Goal: Navigation & Orientation: Understand site structure

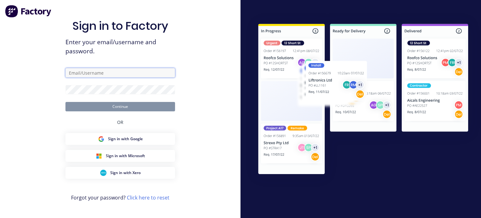
click at [103, 75] on input "text" at bounding box center [120, 72] width 110 height 9
type input "[EMAIL_ADDRESS][DOMAIN_NAME]"
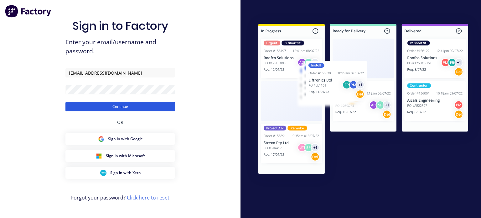
click at [89, 105] on button "Continue" at bounding box center [120, 106] width 110 height 9
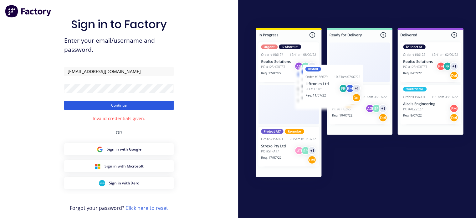
click at [76, 104] on button "Continue" at bounding box center [119, 105] width 110 height 9
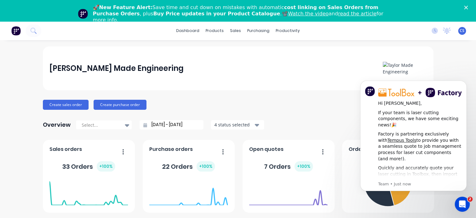
click at [468, 7] on icon "Close" at bounding box center [467, 8] width 4 height 4
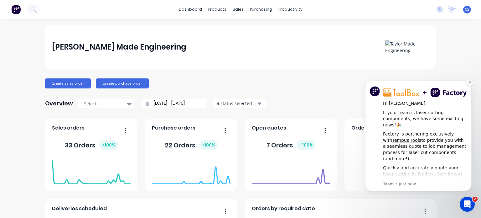
click at [469, 82] on icon "Dismiss notification" at bounding box center [469, 81] width 3 height 3
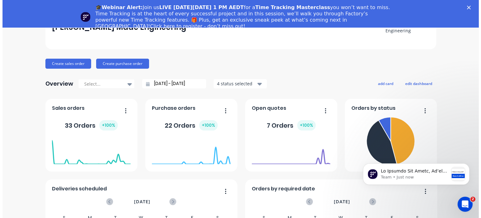
scroll to position [63, 0]
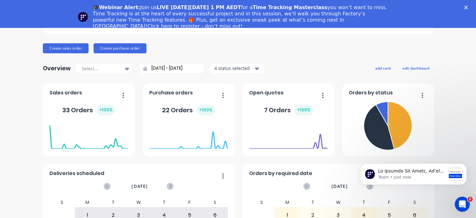
click at [81, 98] on div "Sales orders" at bounding box center [88, 94] width 79 height 9
click at [67, 94] on span "Sales orders" at bounding box center [65, 93] width 33 height 8
click at [468, 7] on polygon "Close" at bounding box center [467, 8] width 4 height 4
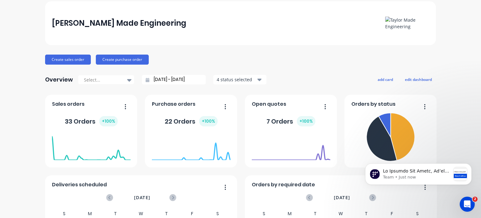
scroll to position [0, 0]
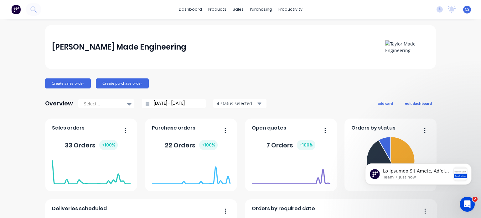
click at [17, 8] on img at bounding box center [15, 9] width 9 height 9
click at [465, 10] on span "CS" at bounding box center [467, 10] width 5 height 6
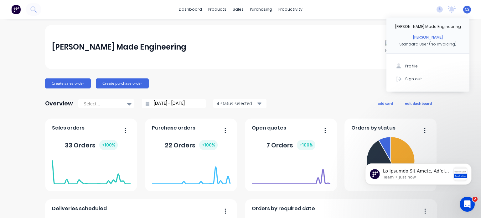
click at [0, 28] on div "[PERSON_NAME] Made Engineering Create sales order Create purchase order Overvie…" at bounding box center [240, 188] width 481 height 327
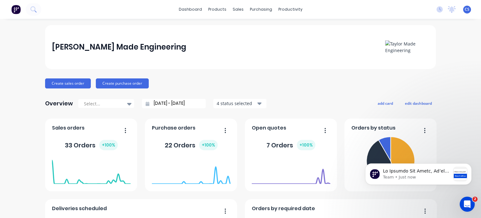
click at [15, 10] on img at bounding box center [15, 9] width 9 height 9
click at [199, 9] on link "dashboard" at bounding box center [190, 9] width 29 height 9
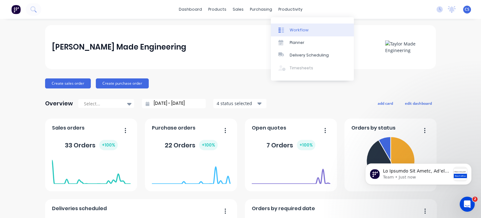
click at [292, 30] on div "Workflow" at bounding box center [299, 30] width 19 height 6
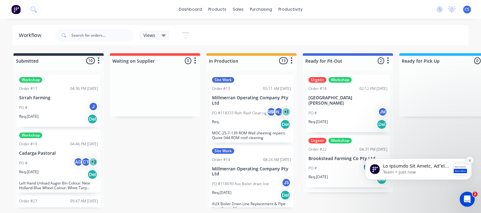
click at [470, 163] on button "Dismiss notification" at bounding box center [470, 160] width 8 height 8
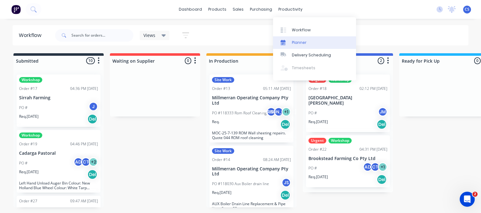
click at [298, 41] on div "Planner" at bounding box center [299, 43] width 15 height 6
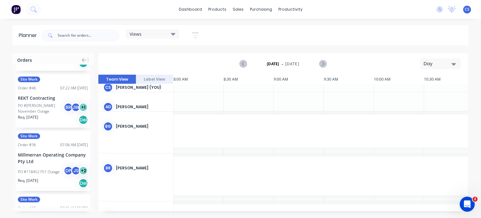
scroll to position [0, 802]
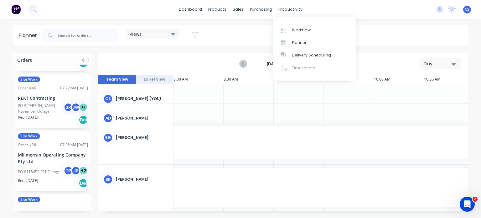
click at [297, 67] on div "Workflow Planner Delivery Scheduling Timesheets" at bounding box center [314, 48] width 83 height 63
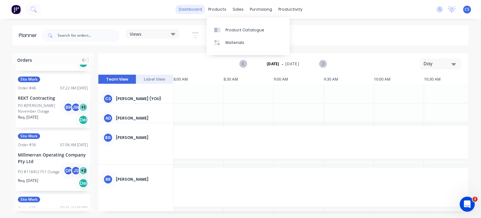
click at [195, 7] on link "dashboard" at bounding box center [190, 9] width 29 height 9
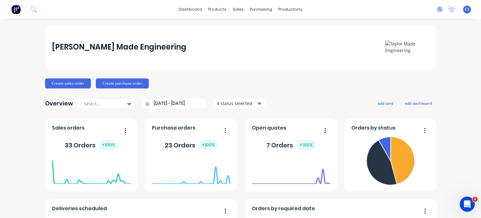
click at [437, 10] on icon at bounding box center [440, 9] width 6 height 6
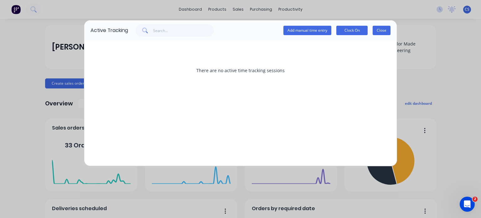
click at [386, 30] on button "Close" at bounding box center [382, 30] width 18 height 9
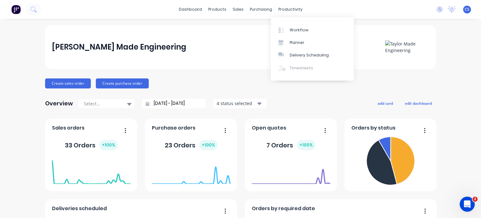
click at [294, 65] on div "Workflow Planner Delivery Scheduling Timesheets" at bounding box center [312, 48] width 83 height 63
click at [280, 69] on div "Workflow Planner Delivery Scheduling Timesheets" at bounding box center [312, 48] width 83 height 63
click at [465, 10] on span "CS" at bounding box center [467, 10] width 5 height 6
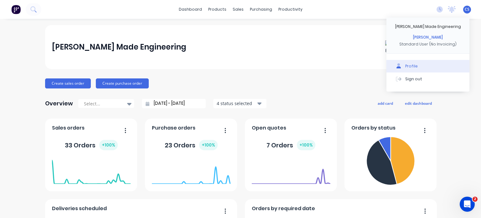
click at [411, 67] on div "Profile" at bounding box center [411, 66] width 13 height 6
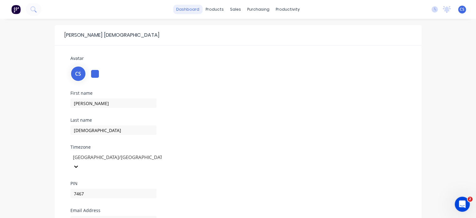
click at [192, 8] on link "dashboard" at bounding box center [187, 9] width 29 height 9
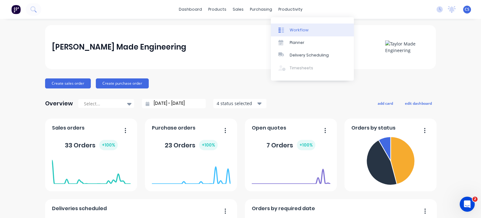
click at [290, 28] on div "Workflow" at bounding box center [299, 30] width 19 height 6
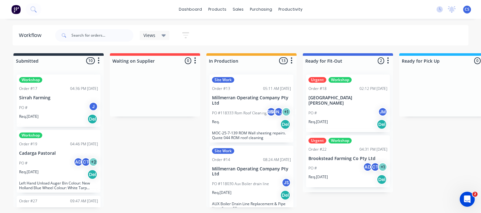
drag, startPoint x: 425, startPoint y: 215, endPoint x: 468, endPoint y: 10, distance: 209.8
click at [470, 10] on div "[PERSON_NAME] Made Engineering [PERSON_NAME] Standard User (No Invoicing) Profi…" at bounding box center [467, 10] width 8 height 8
click at [468, 8] on span "CS" at bounding box center [467, 10] width 5 height 6
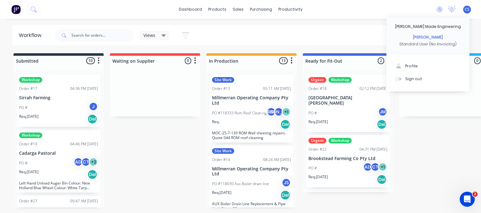
drag, startPoint x: 330, startPoint y: 41, endPoint x: 336, endPoint y: 35, distance: 8.6
click at [330, 41] on div "Views Save new view None (Default) edit Show/Hide statuses Show line item cards…" at bounding box center [261, 35] width 415 height 19
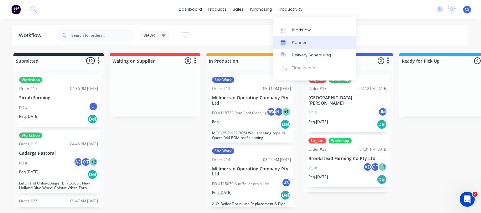
click at [298, 45] on link "Planner" at bounding box center [314, 42] width 83 height 13
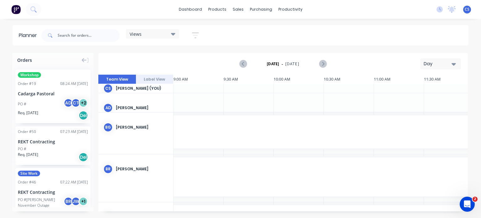
scroll to position [0, 902]
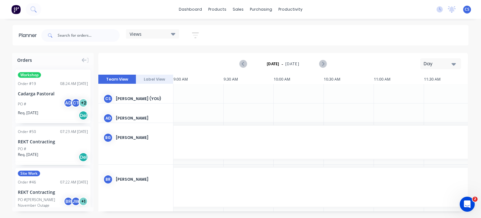
click at [112, 93] on div "CS [PERSON_NAME] (You)" at bounding box center [135, 98] width 75 height 29
